Goal: Task Accomplishment & Management: Manage account settings

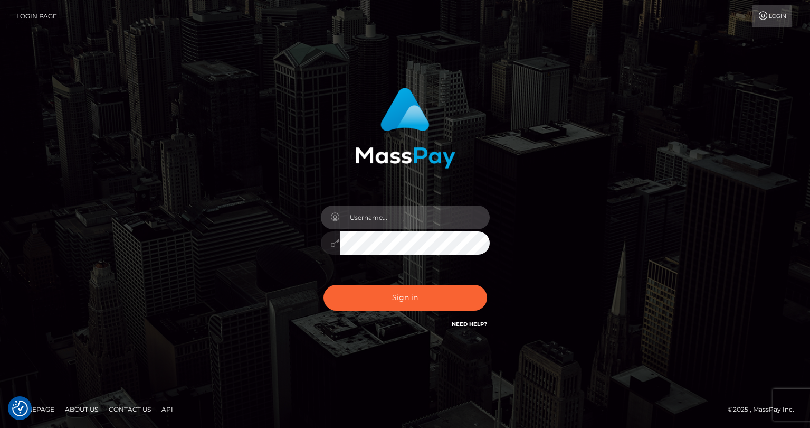
click at [371, 213] on input "text" at bounding box center [415, 217] width 150 height 24
type input "tatyanafansly1"
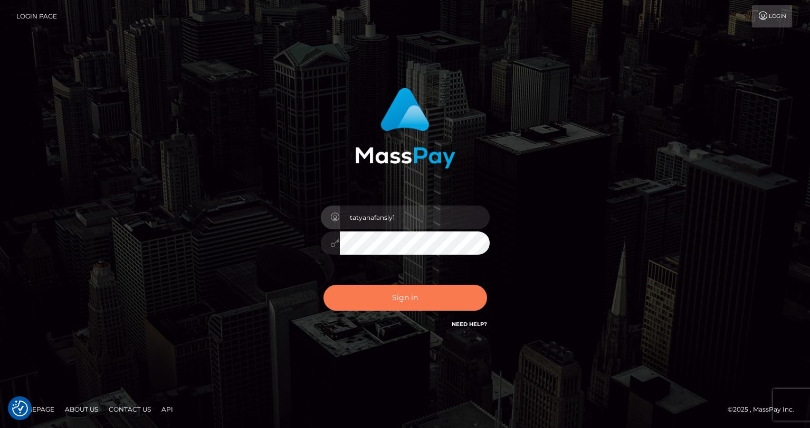
click at [410, 293] on button "Sign in" at bounding box center [406, 298] width 164 height 26
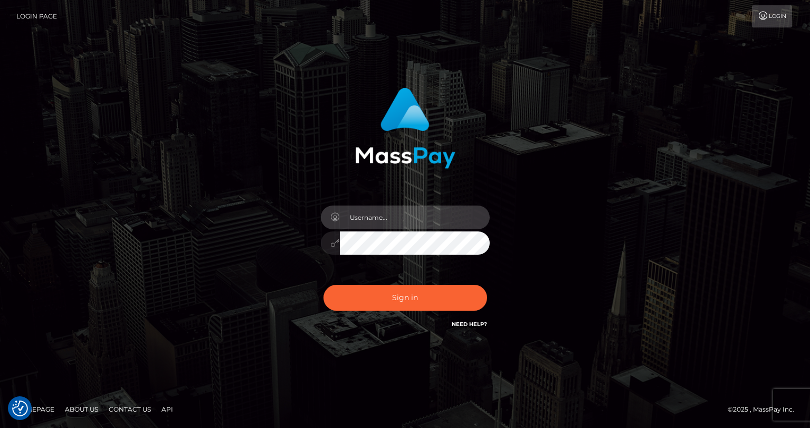
click at [411, 223] on input "text" at bounding box center [415, 217] width 150 height 24
type input "tatyanafansly1"
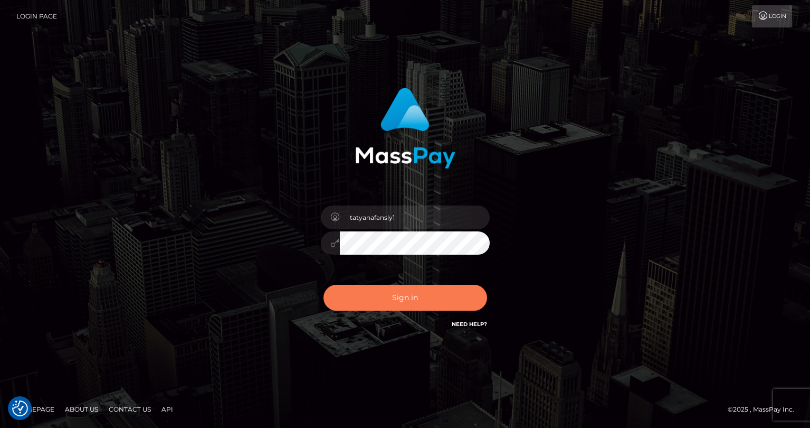
click at [414, 290] on button "Sign in" at bounding box center [406, 298] width 164 height 26
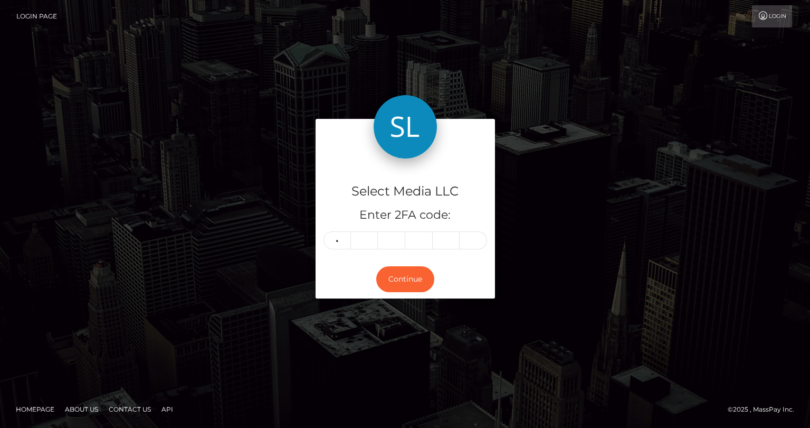
type input "9"
type input "1"
type input "7"
type input "1"
type input "6"
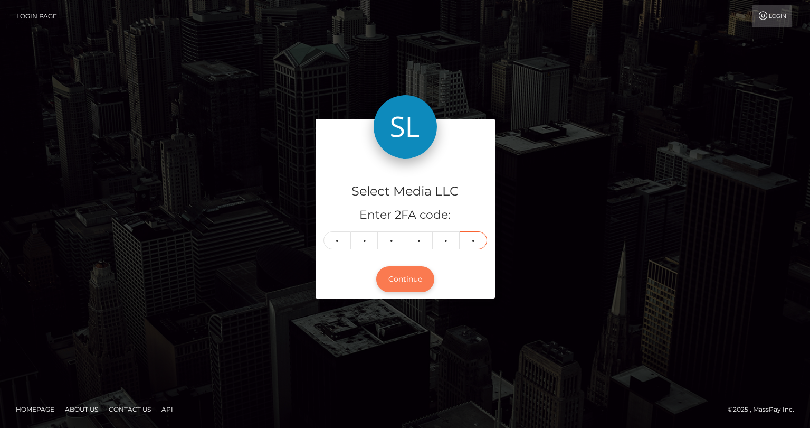
type input "8"
click at [400, 274] on button "Continue" at bounding box center [405, 279] width 58 height 26
